Goal: Task Accomplishment & Management: Manage account settings

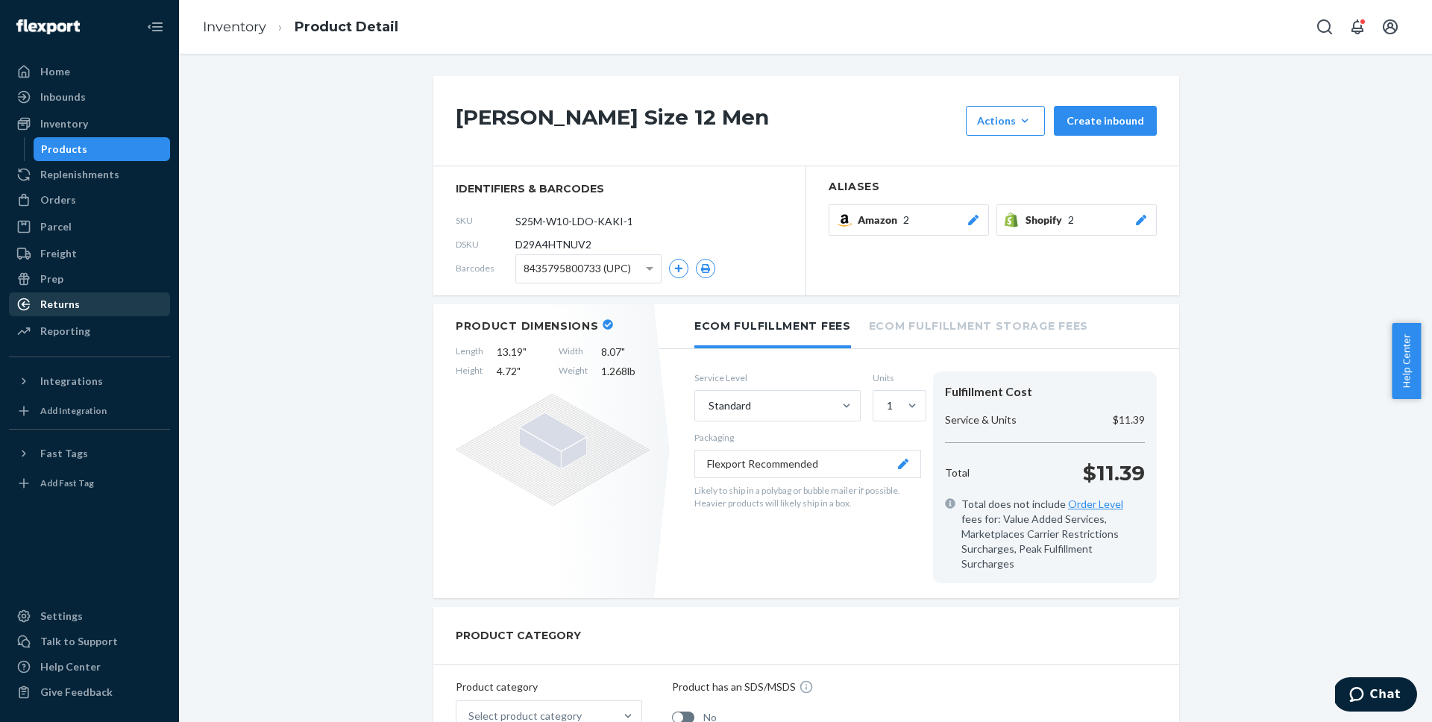
click at [96, 299] on div "Returns" at bounding box center [89, 304] width 158 height 21
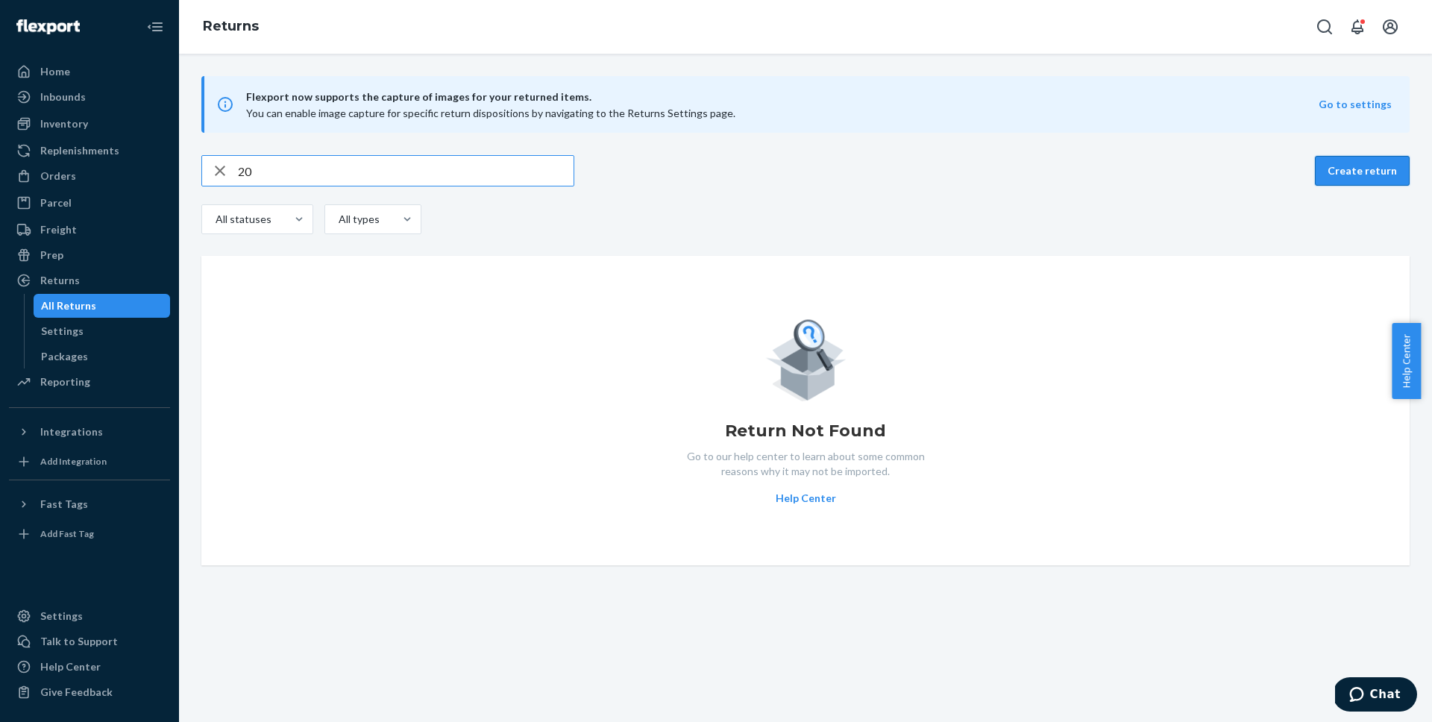
type input "20"
click at [1323, 182] on button "Create return" at bounding box center [1362, 171] width 95 height 30
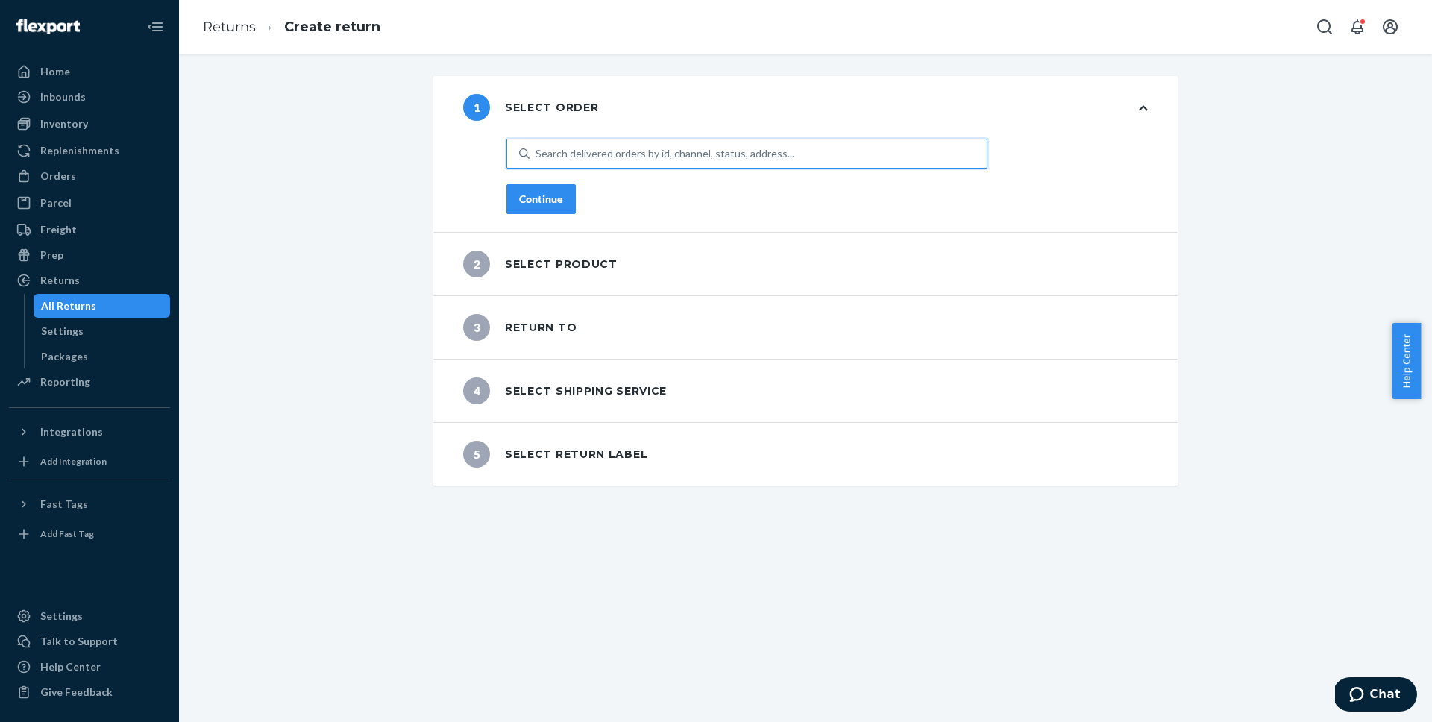
click at [612, 158] on div "Search delivered orders by id, channel, status, address..." at bounding box center [665, 153] width 259 height 15
click at [537, 158] on input "0 results available. Use Up and Down to choose options, press Enter to select t…" at bounding box center [536, 153] width 1 height 15
type input "2070"
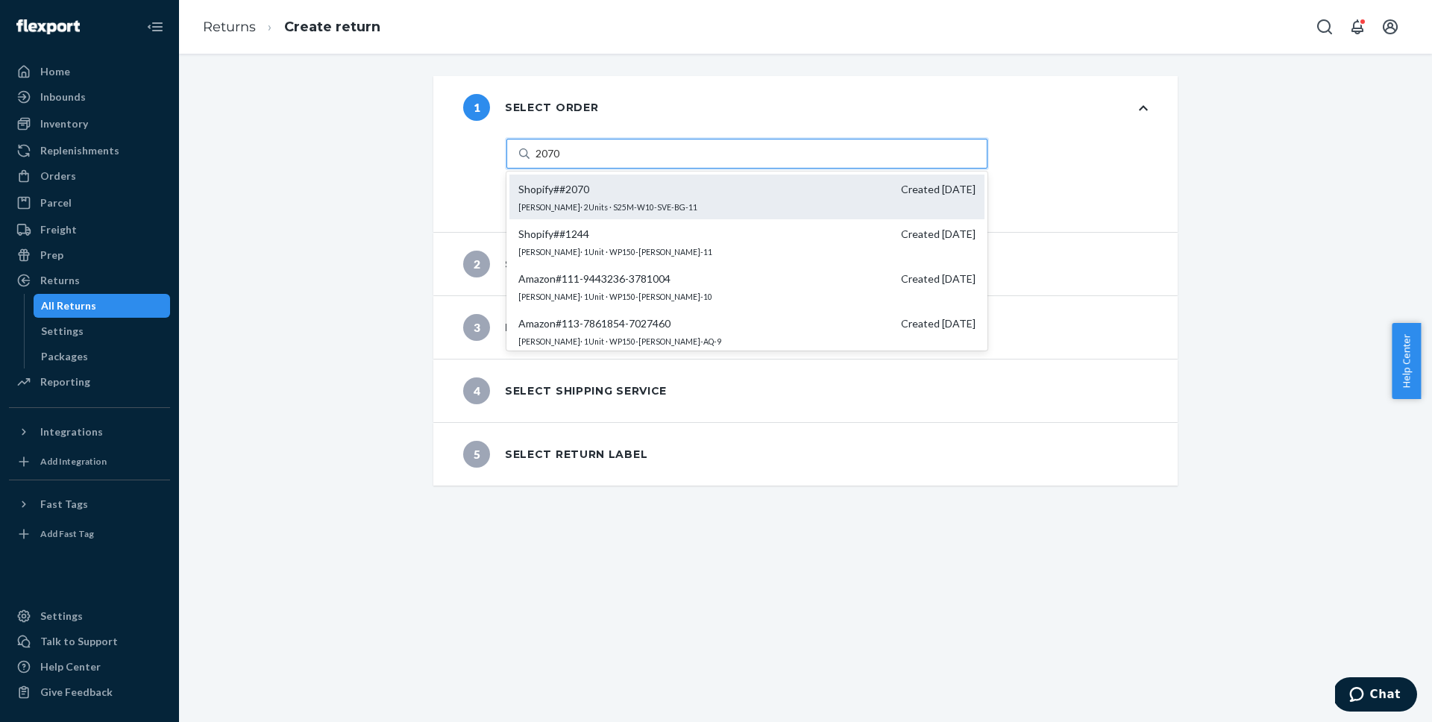
click at [680, 207] on div "Shopify # #2070 Created [DATE] [PERSON_NAME] · 2 Units · S25M-W10-SVE-BG-11" at bounding box center [746, 197] width 475 height 45
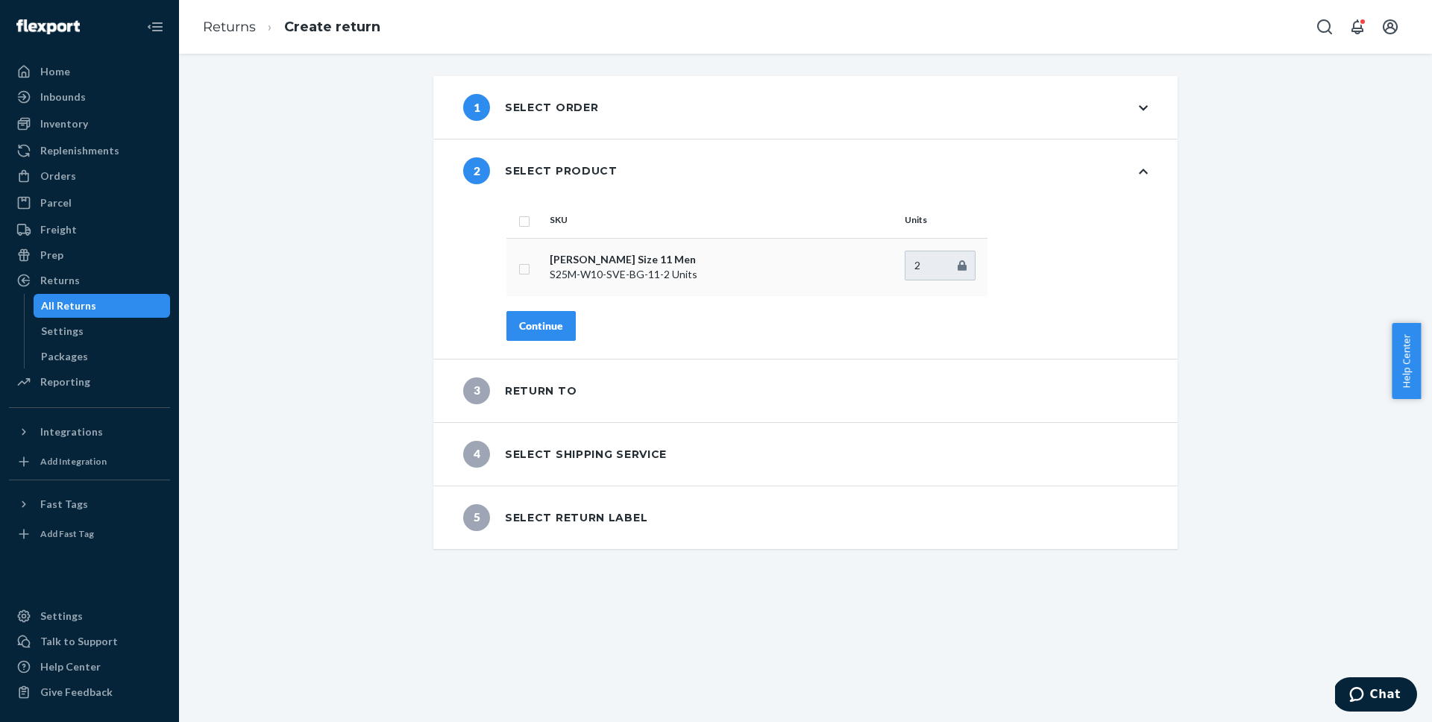
click at [520, 265] on input "checkbox" at bounding box center [524, 268] width 12 height 16
checkbox input "true"
click at [564, 327] on button "Continue" at bounding box center [541, 326] width 69 height 30
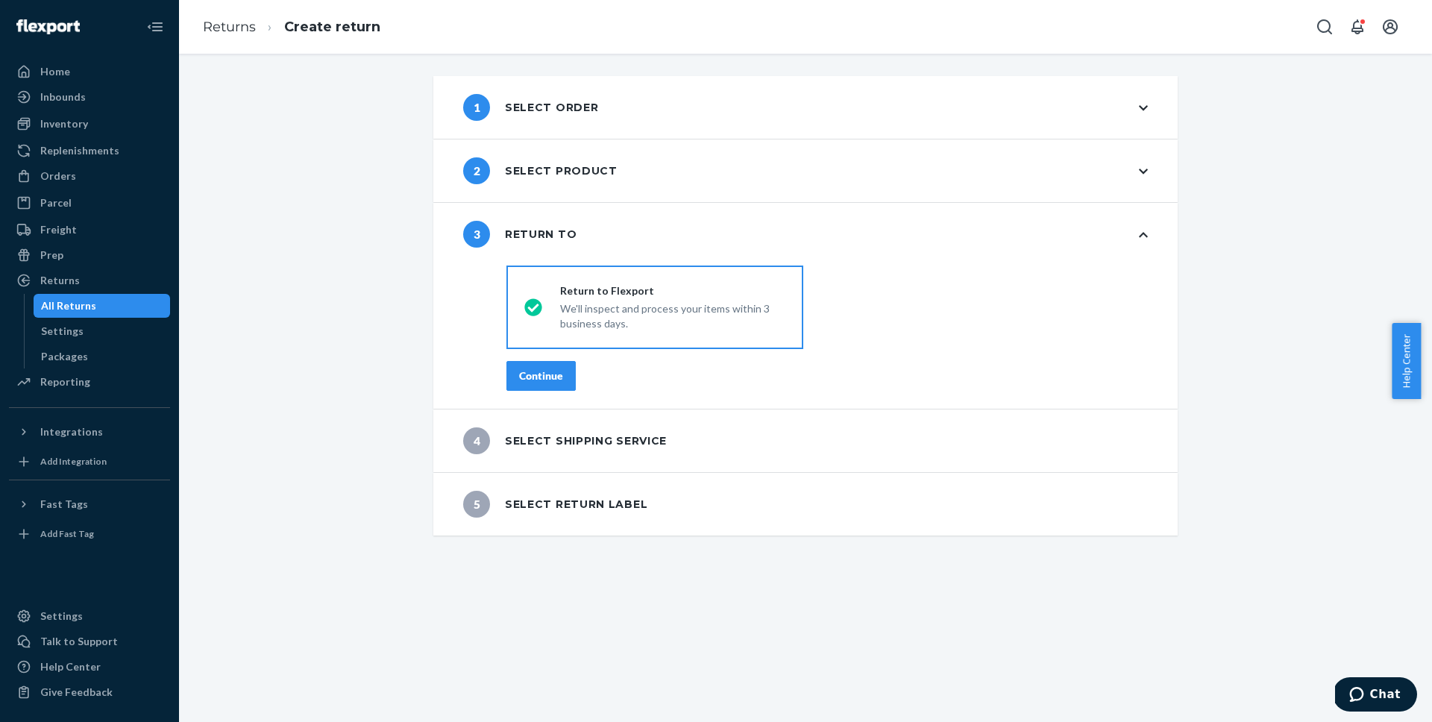
click at [536, 380] on div "Continue" at bounding box center [541, 376] width 44 height 15
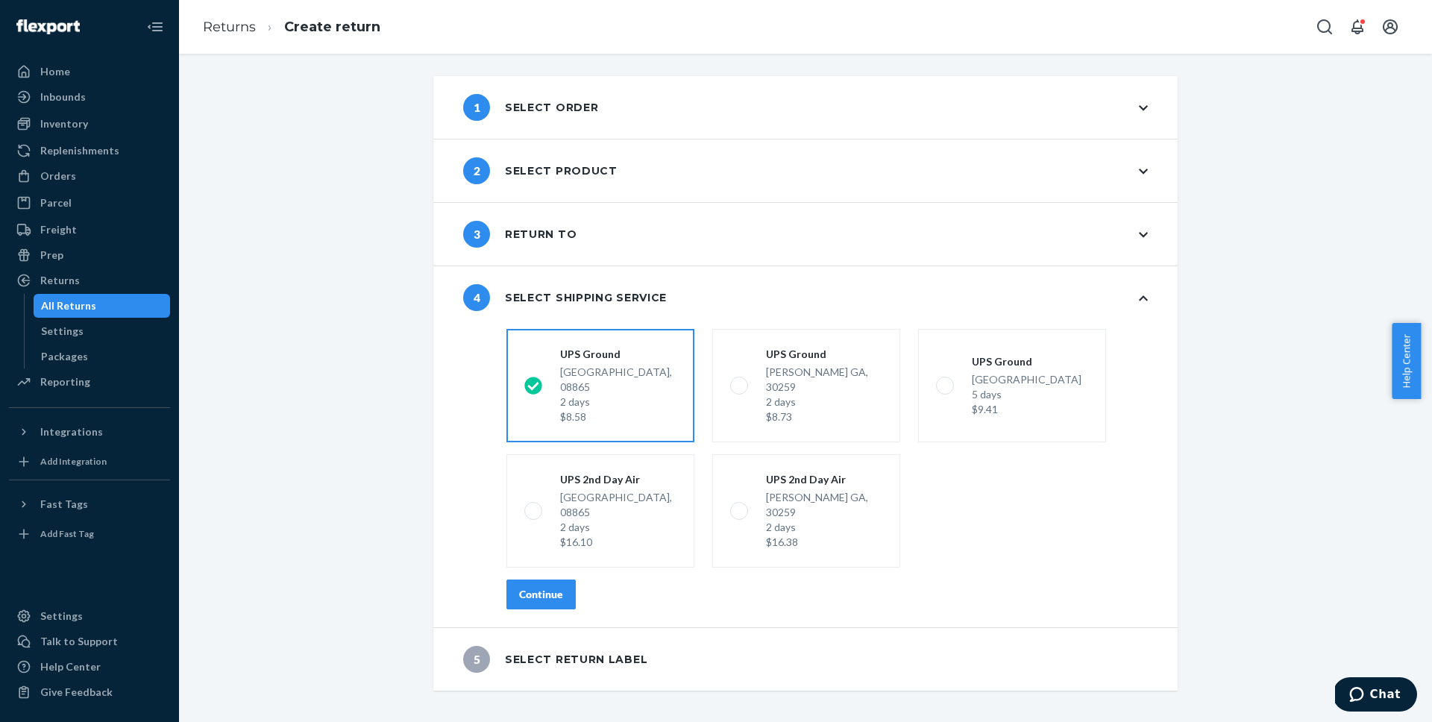
click at [560, 580] on button "Continue" at bounding box center [541, 595] width 69 height 30
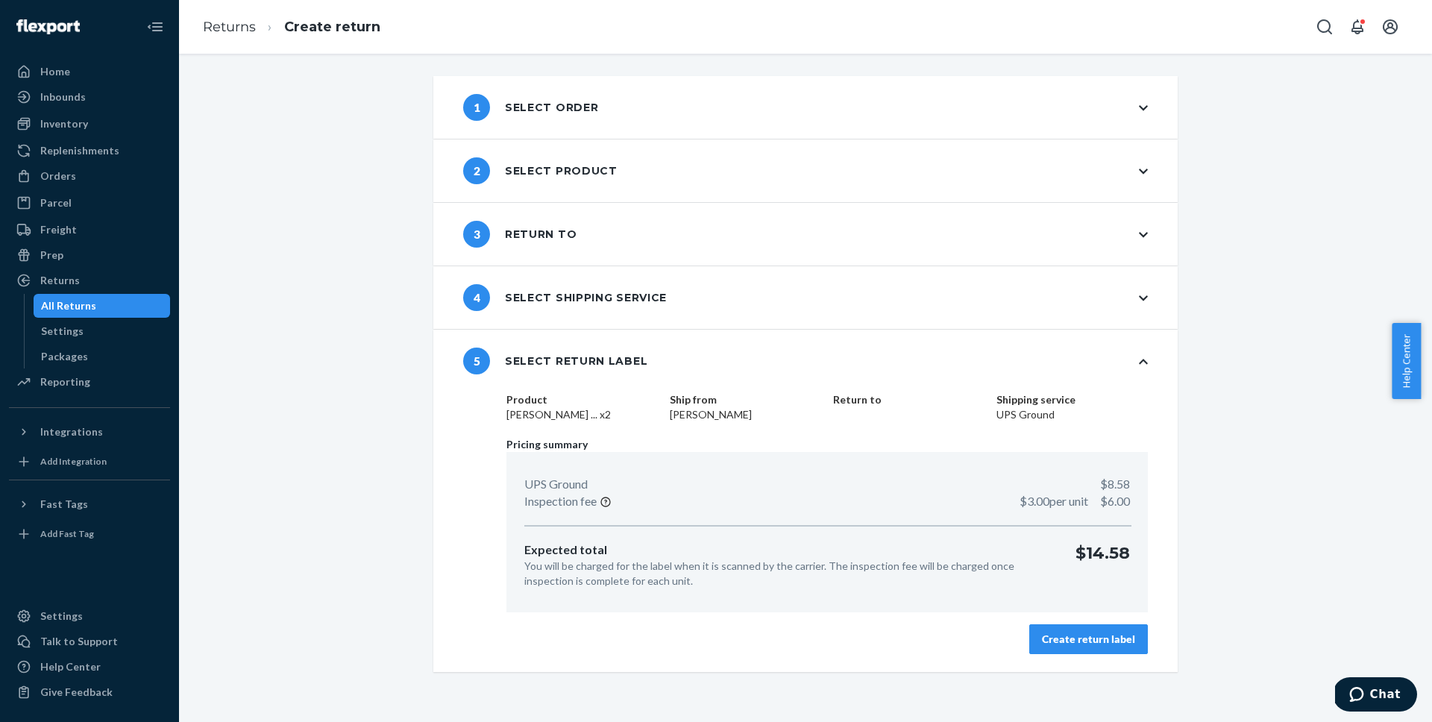
click at [1070, 633] on div "Create return label" at bounding box center [1088, 639] width 93 height 15
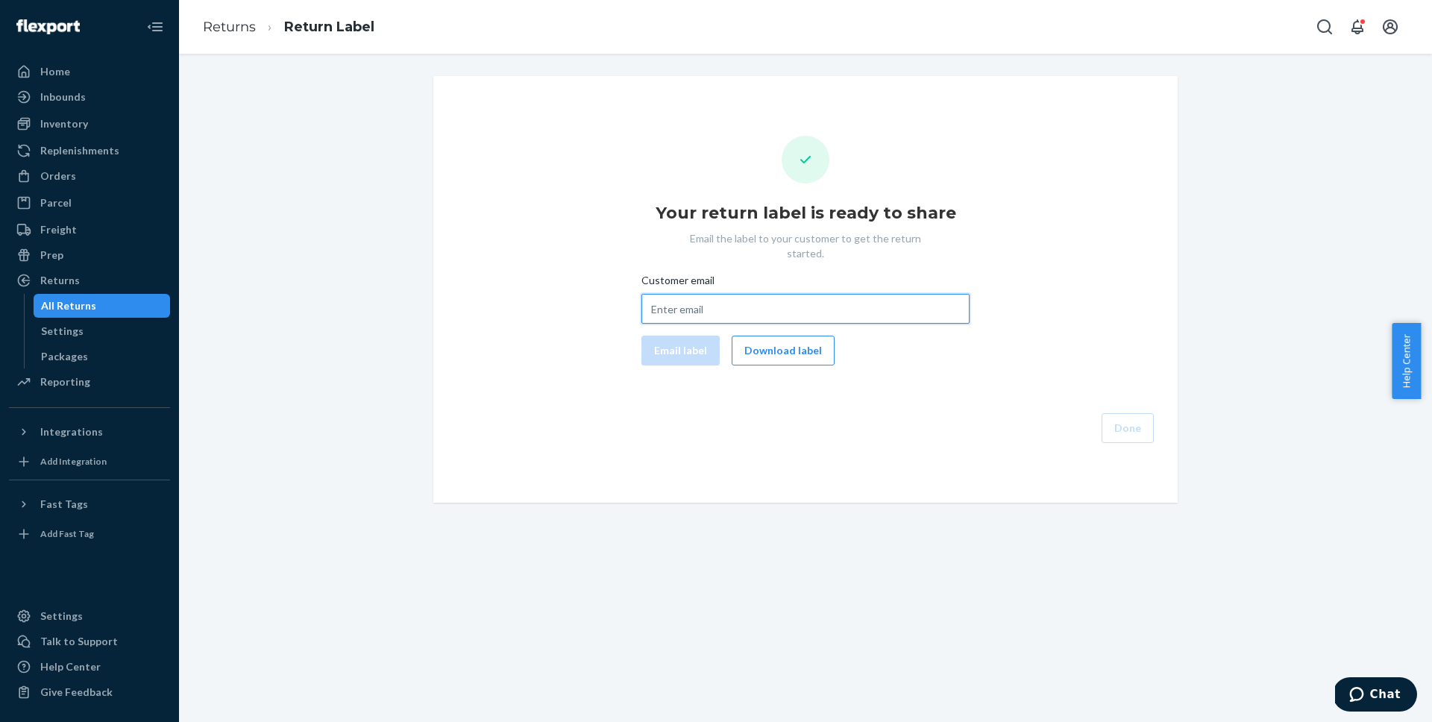
click at [827, 301] on input "Customer email" at bounding box center [806, 309] width 328 height 30
paste input "[EMAIL_ADDRESS][DOMAIN_NAME]"
type input "[EMAIL_ADDRESS][DOMAIN_NAME]"
click at [677, 337] on button "Email label" at bounding box center [681, 351] width 78 height 30
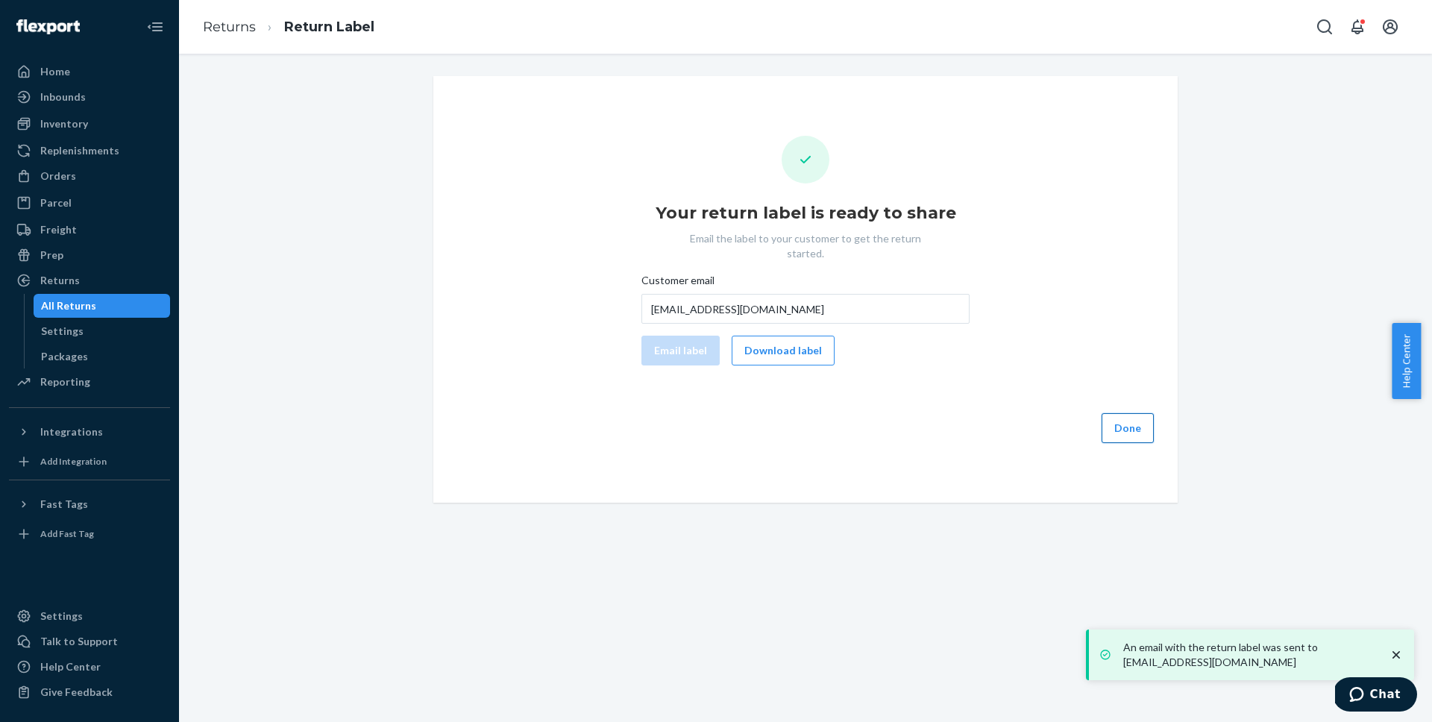
click at [1136, 413] on button "Done" at bounding box center [1128, 428] width 52 height 30
